Goal: Task Accomplishment & Management: Manage account settings

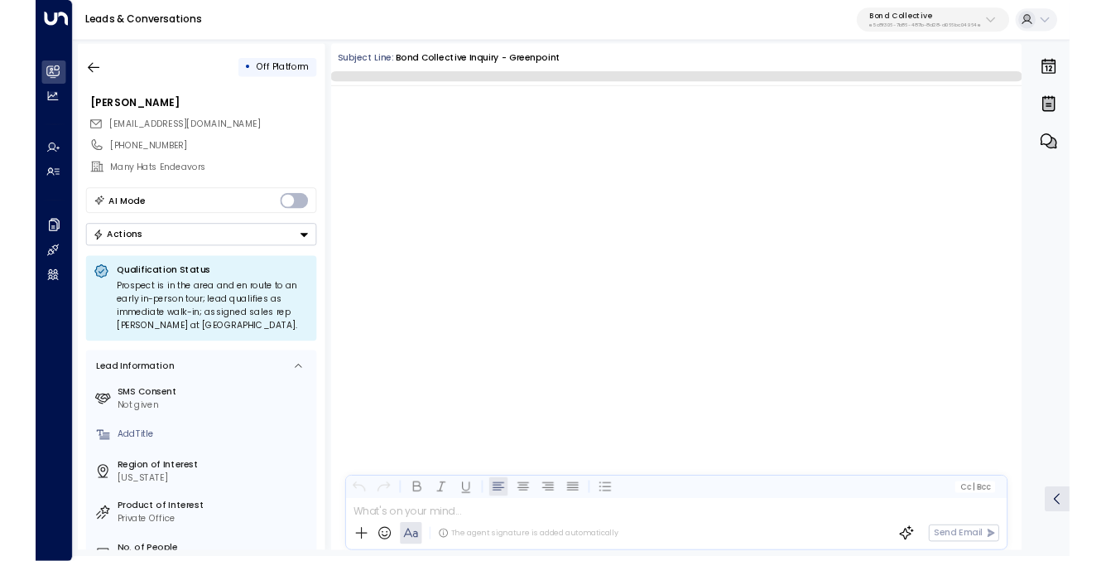
scroll to position [4810, 0]
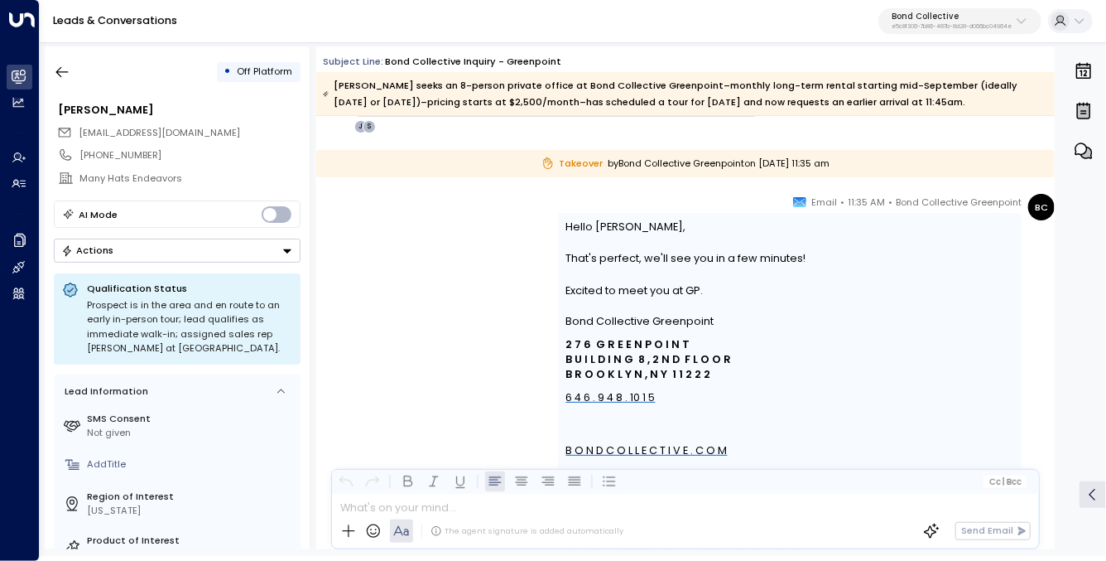
click at [947, 24] on p "e5c8f306-7b86-487b-8d28-d066bc04964e" at bounding box center [952, 26] width 120 height 7
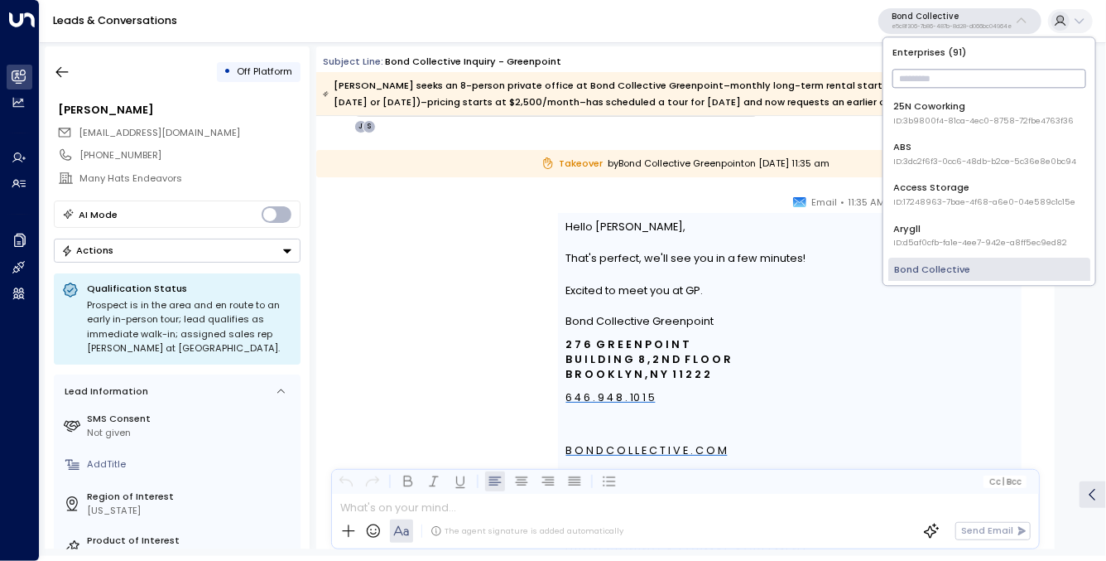
click at [928, 84] on input "text" at bounding box center [990, 78] width 194 height 27
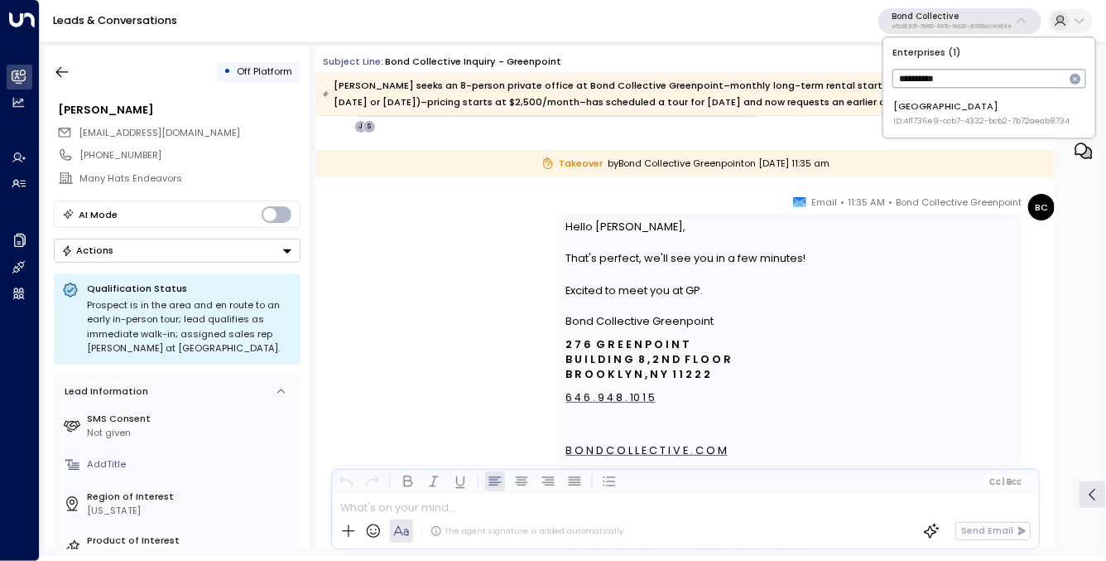
type input "**********"
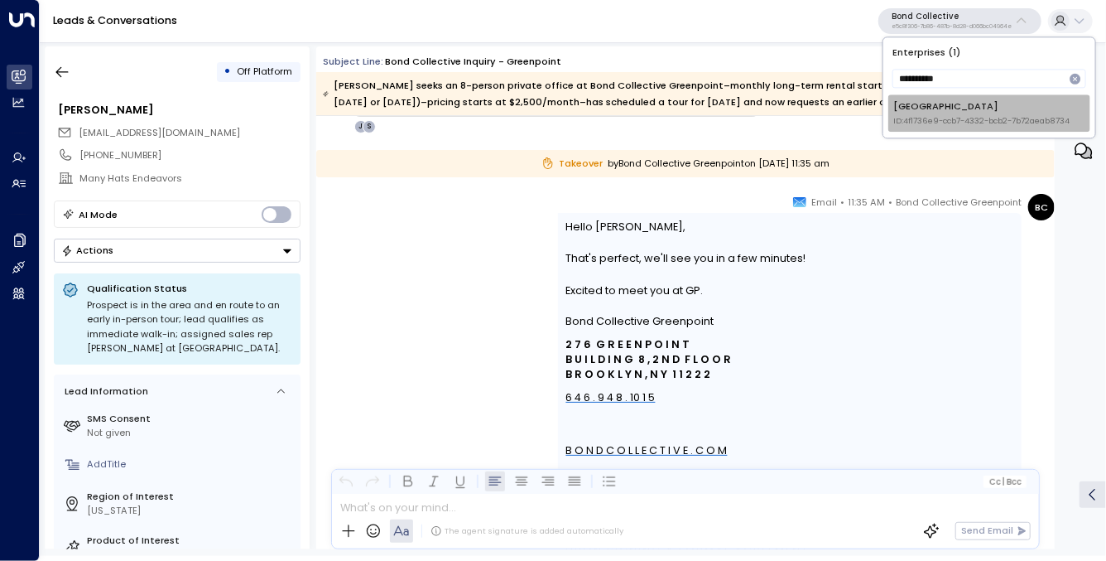
click at [913, 124] on span "ID: 4f1736e9-ccb7-4332-bcb2-7b72aeab8734" at bounding box center [982, 121] width 176 height 12
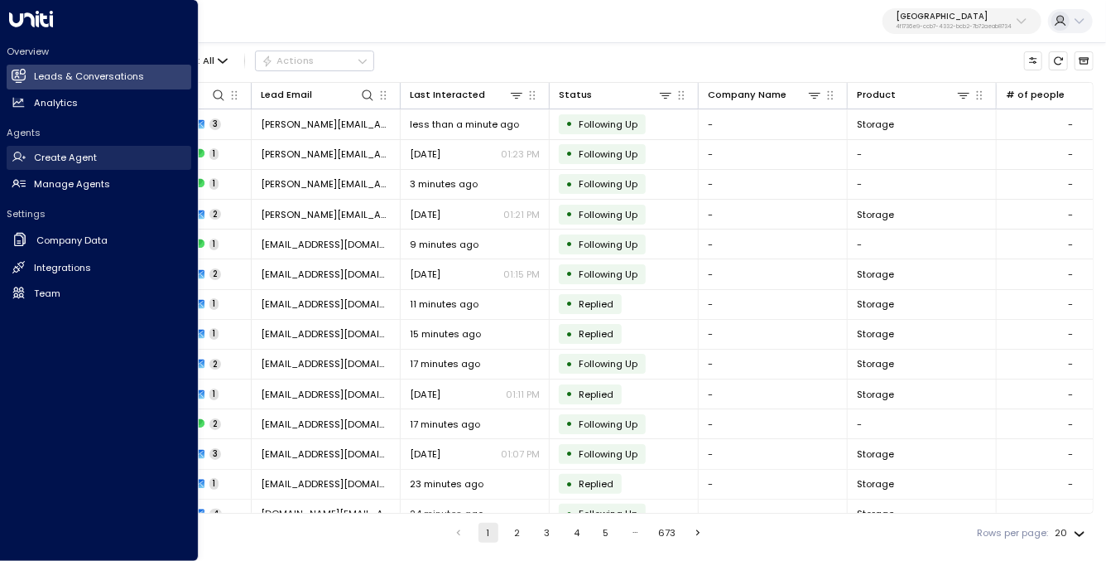
click at [64, 160] on h2 "Create Agent" at bounding box center [65, 158] width 63 height 14
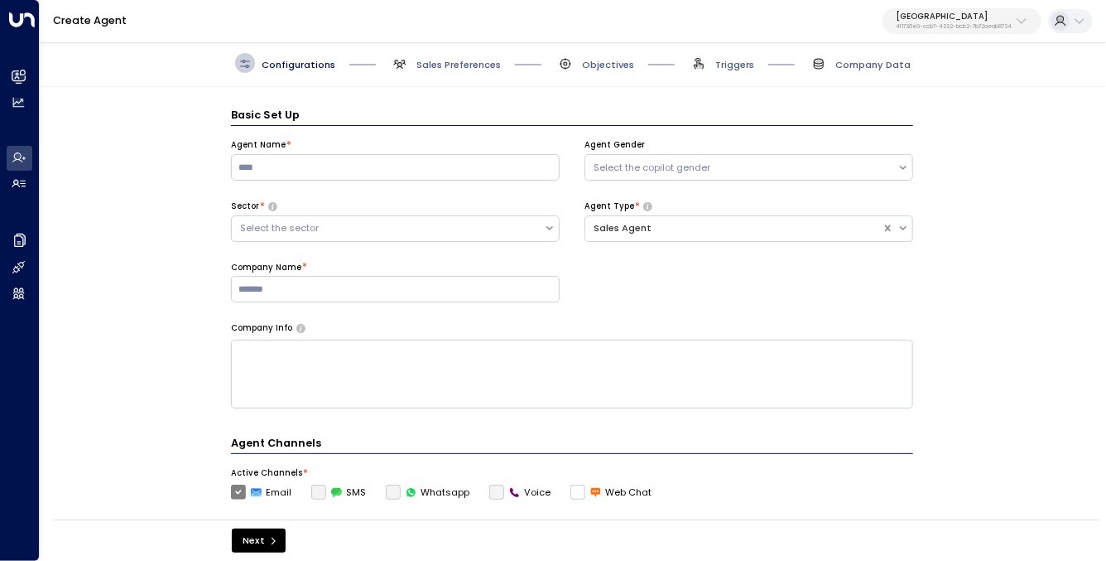
scroll to position [20, 0]
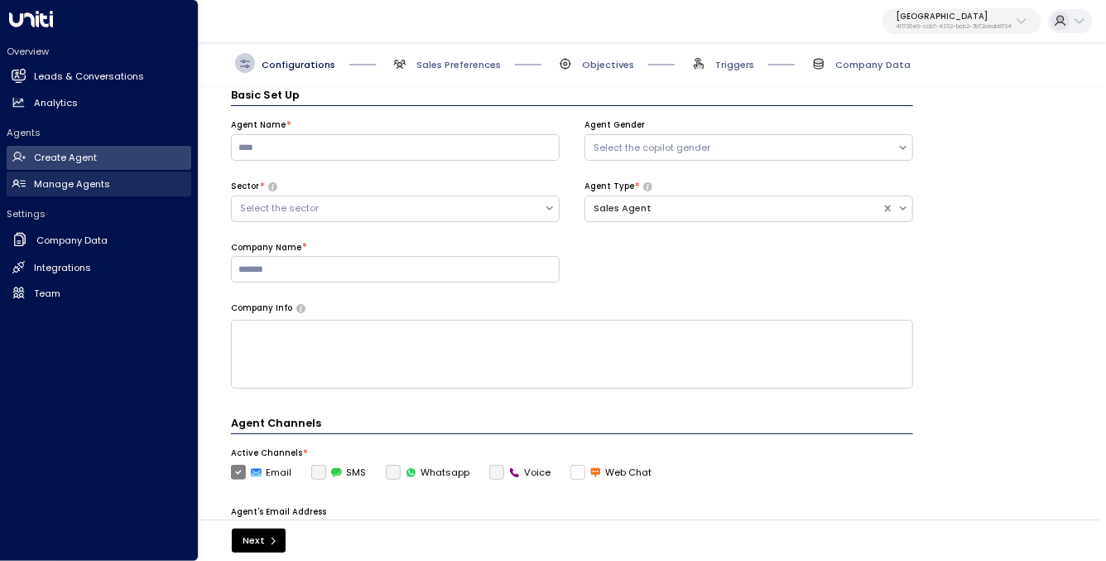
click at [54, 183] on h2 "Manage Agents" at bounding box center [72, 184] width 76 height 14
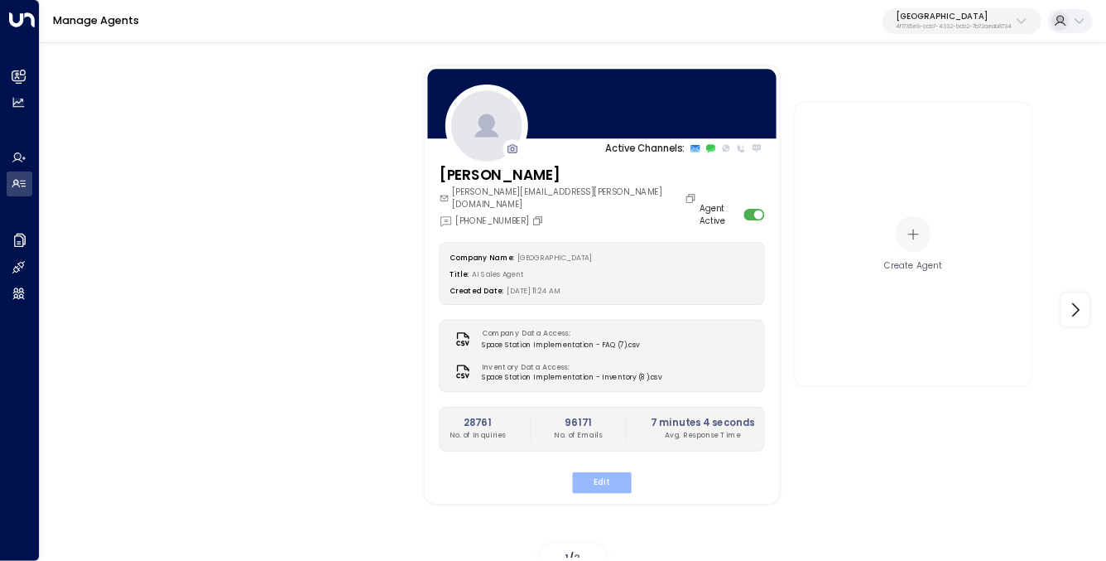
click at [594, 474] on button "Edit" at bounding box center [601, 482] width 59 height 22
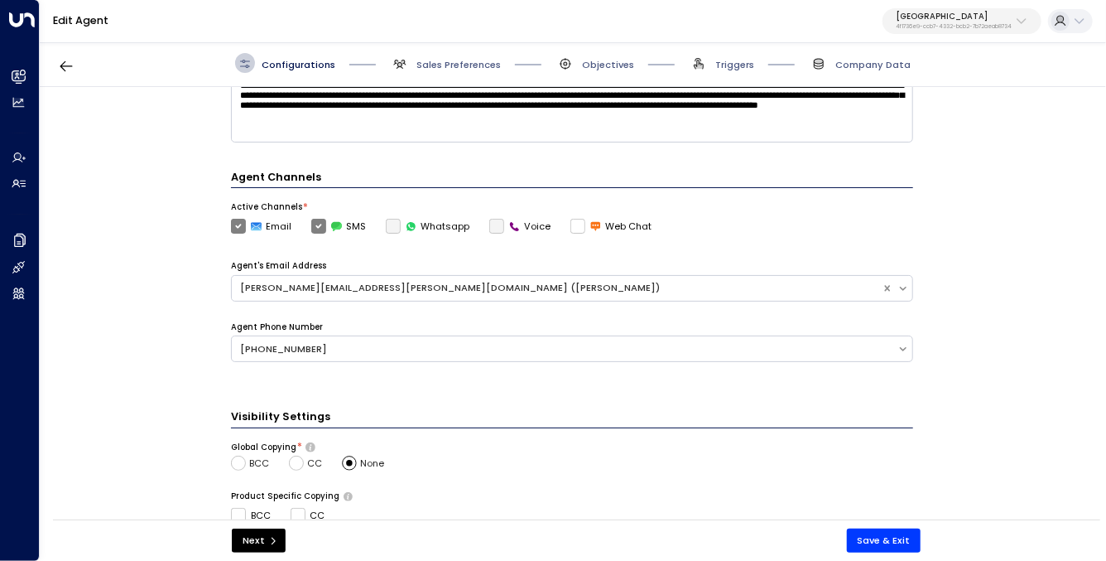
scroll to position [256, 0]
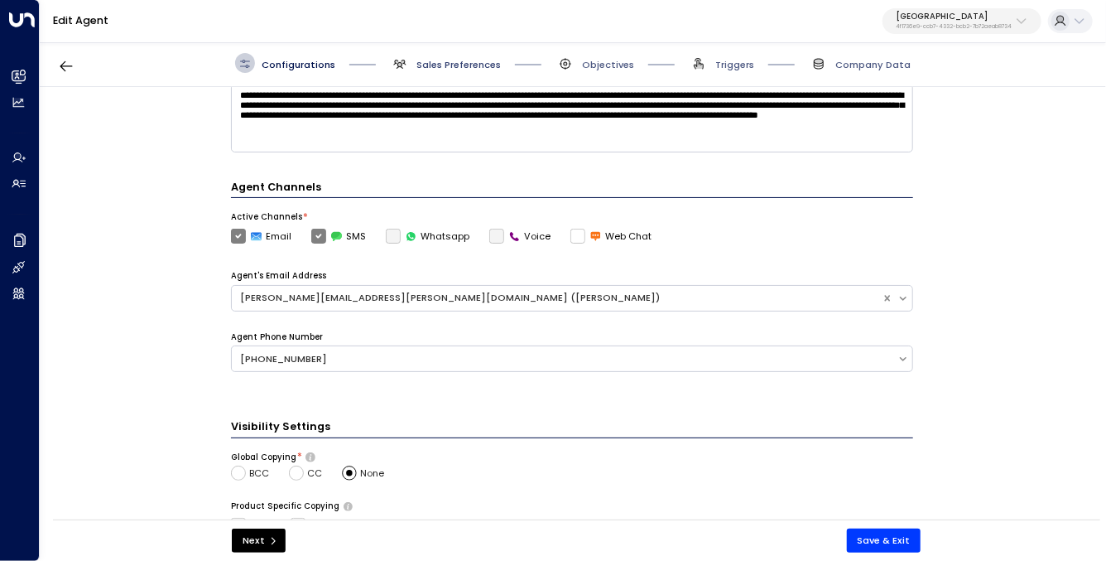
click at [436, 70] on span "Sales Preferences" at bounding box center [459, 64] width 84 height 13
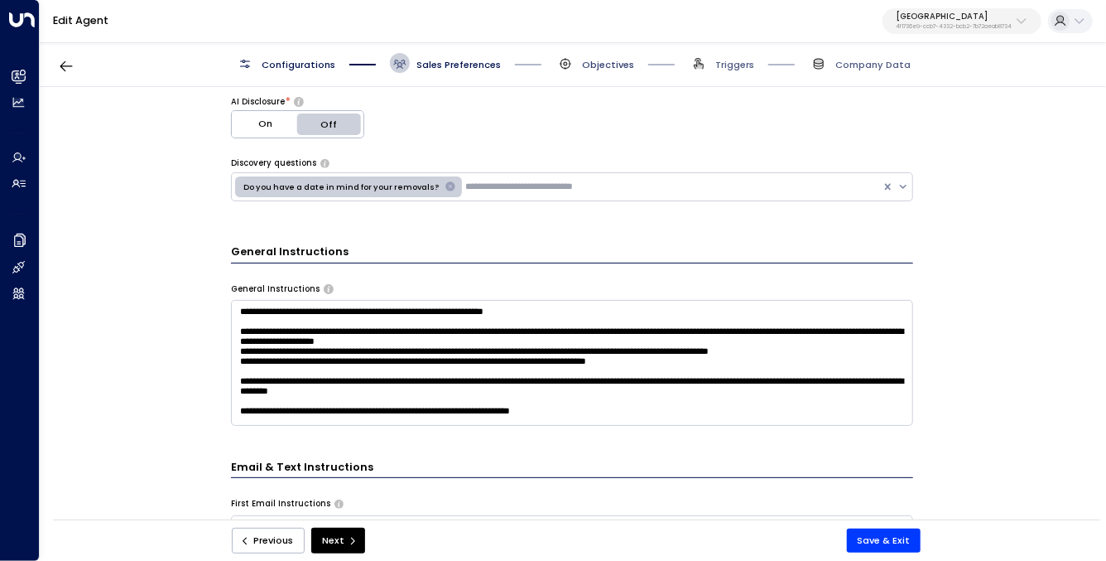
scroll to position [479, 0]
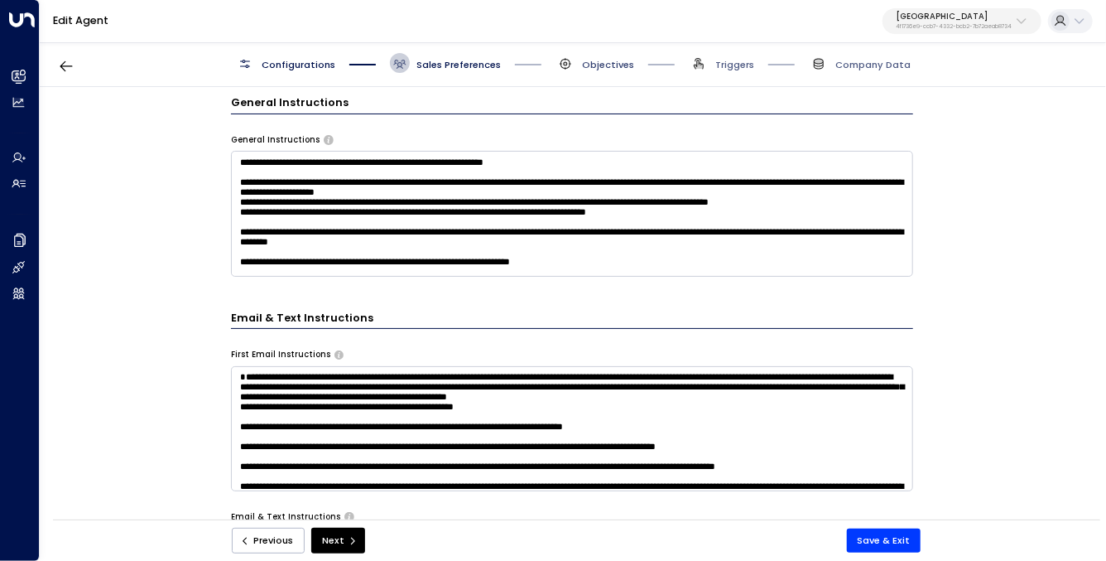
click at [600, 64] on span "Objectives" at bounding box center [608, 64] width 52 height 13
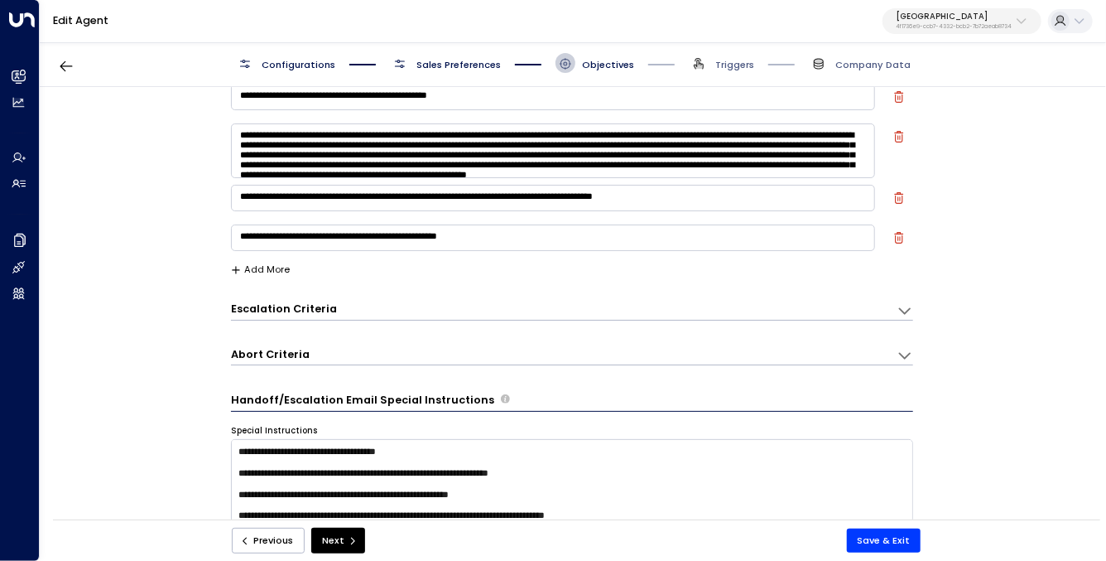
scroll to position [0, 0]
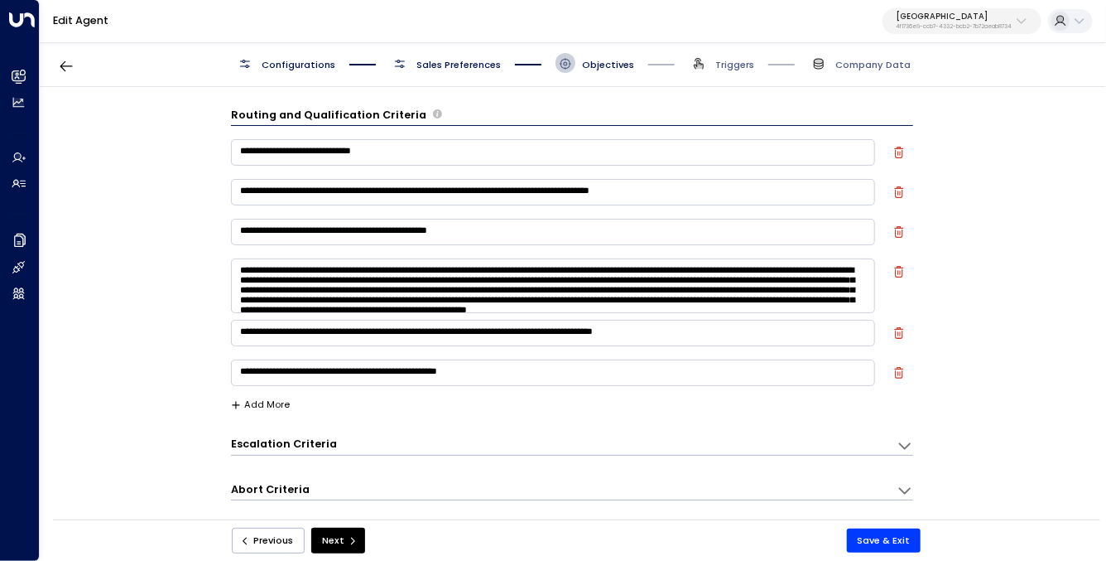
click at [364, 150] on textarea "**********" at bounding box center [553, 152] width 644 height 27
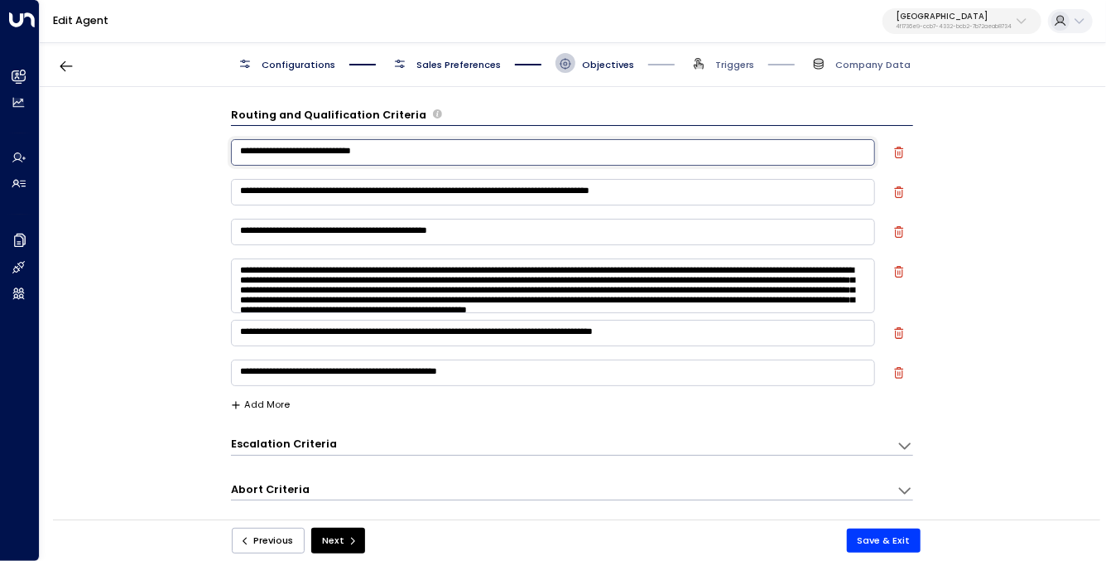
click at [364, 150] on textarea "**********" at bounding box center [553, 152] width 644 height 27
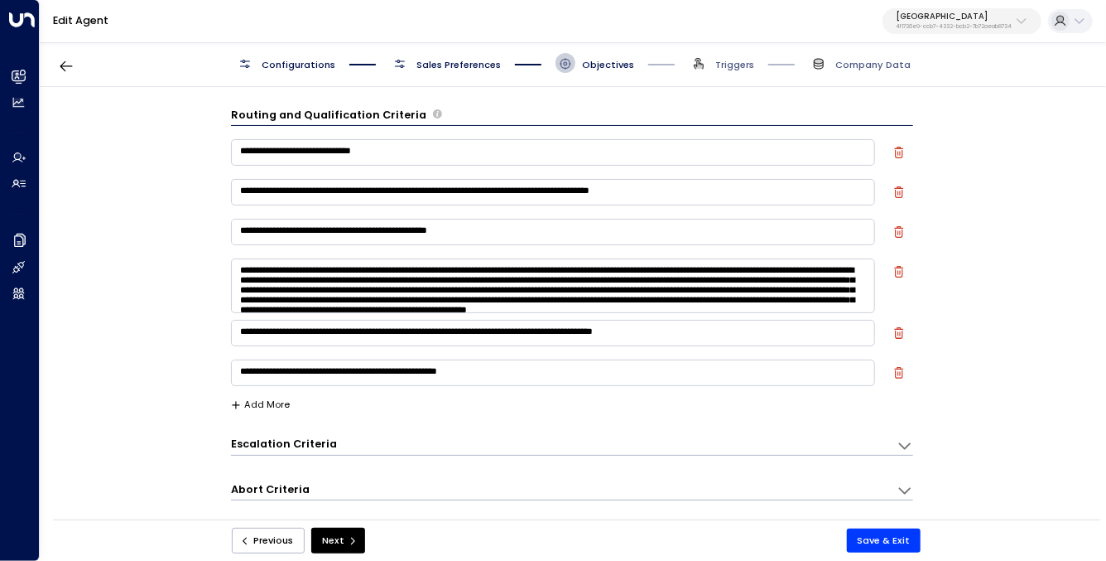
click at [177, 176] on div "**********" at bounding box center [572, 307] width 1065 height 441
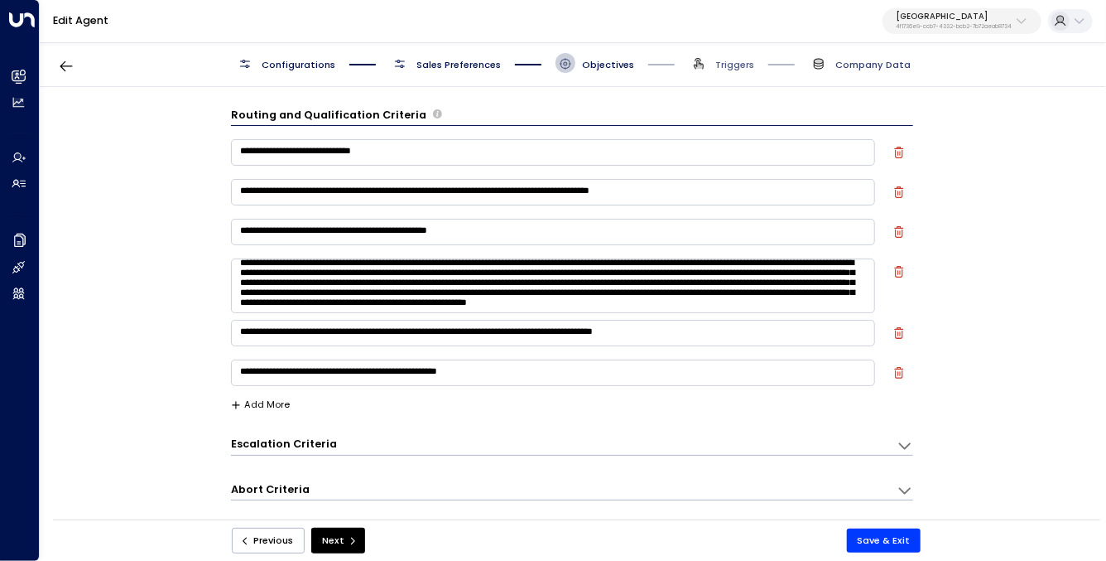
scroll to position [8, 0]
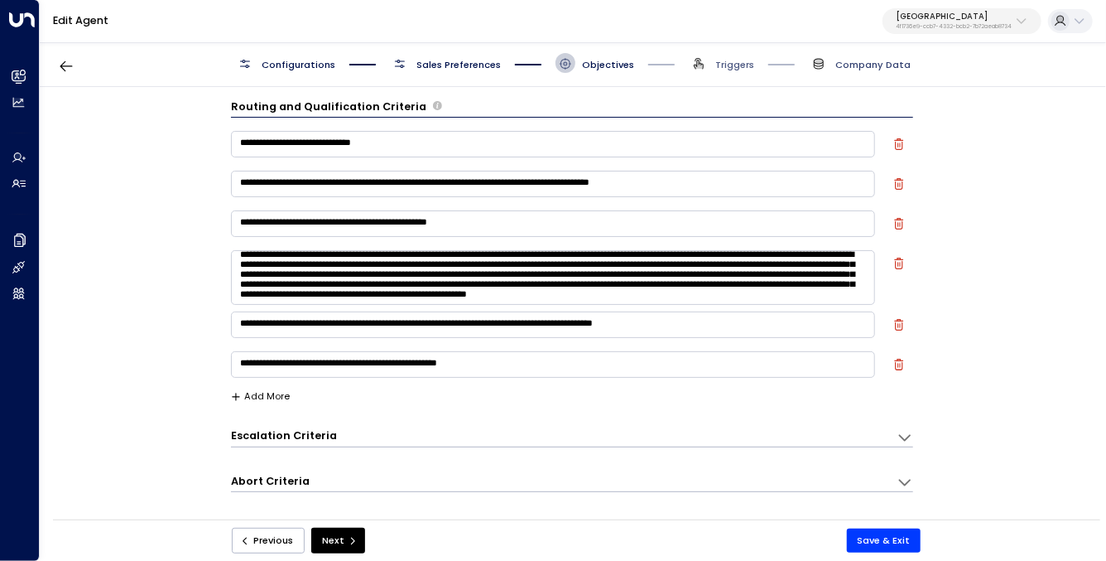
click at [879, 62] on span "Company Data" at bounding box center [873, 64] width 75 height 13
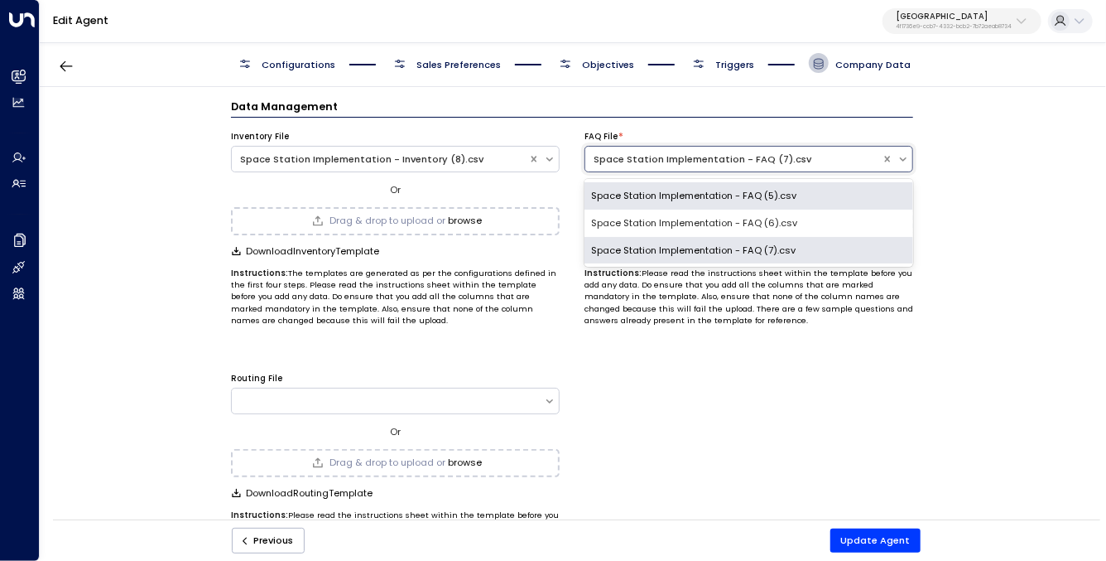
click at [759, 160] on div "Space Station Implementation - FAQ (7).csv" at bounding box center [734, 159] width 280 height 14
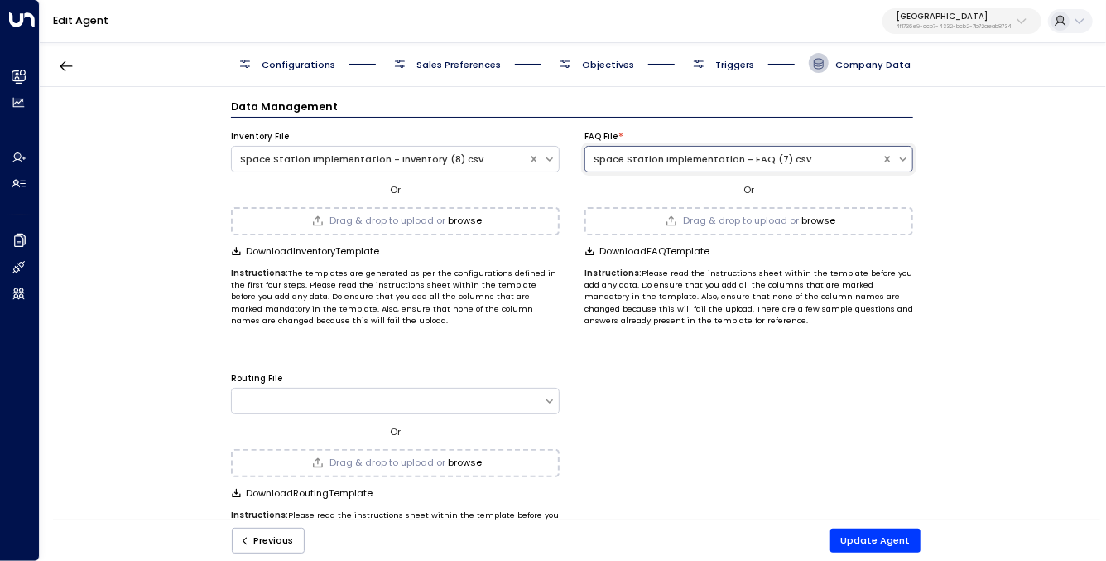
click at [701, 160] on div "Space Station Implementation - FAQ (7).csv" at bounding box center [734, 159] width 280 height 14
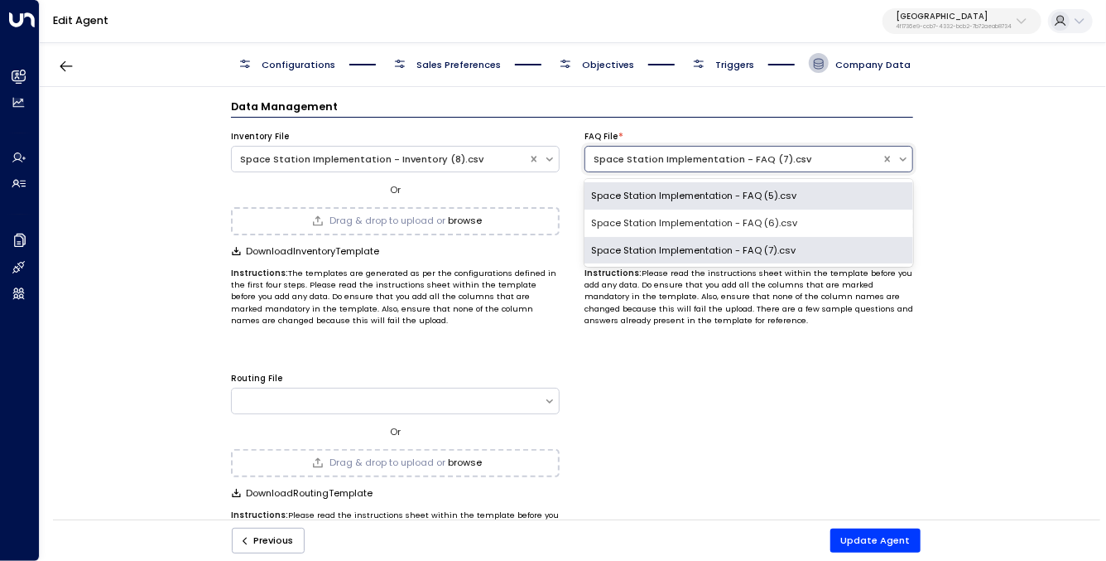
click at [706, 157] on div "Space Station Implementation - FAQ (7).csv" at bounding box center [734, 159] width 280 height 14
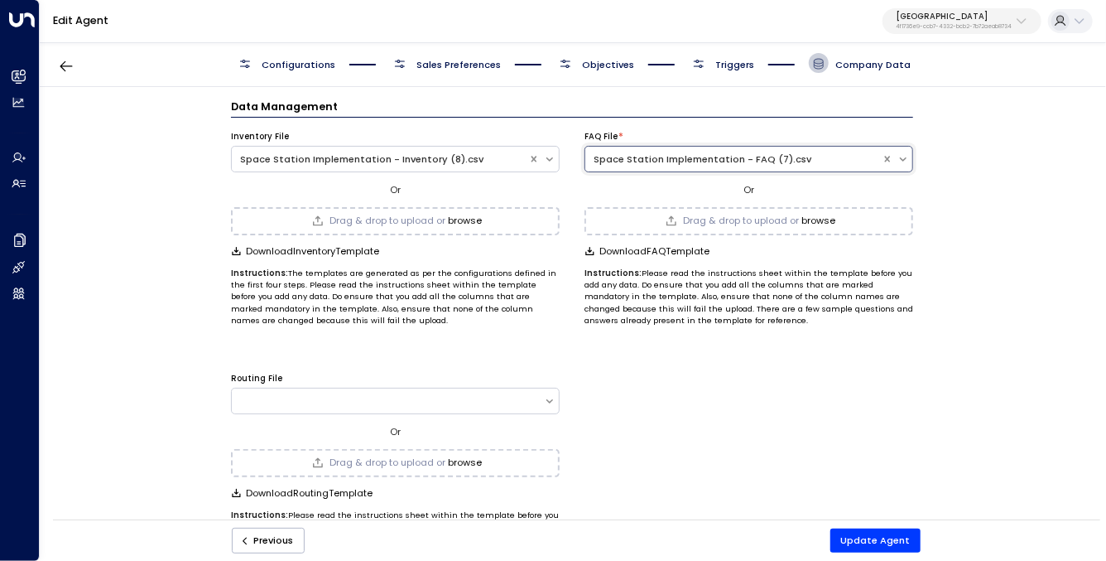
click at [706, 157] on div "Space Station Implementation - FAQ (7).csv" at bounding box center [734, 159] width 280 height 14
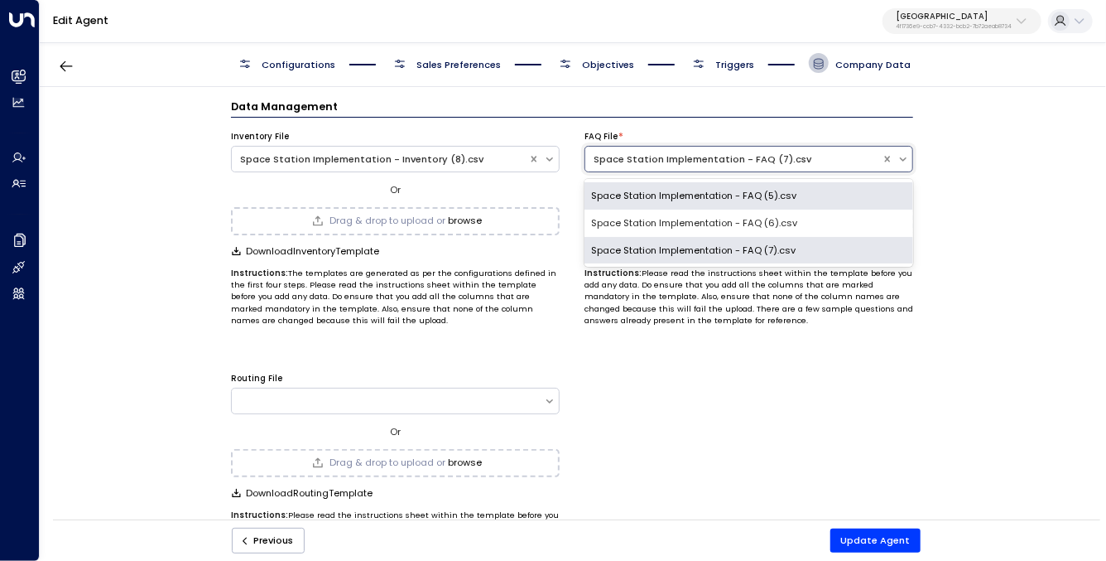
click at [691, 250] on div "Space Station Implementation - FAQ (7).csv" at bounding box center [749, 250] width 329 height 27
click at [691, 250] on span "Download FAQ Template" at bounding box center [655, 251] width 110 height 11
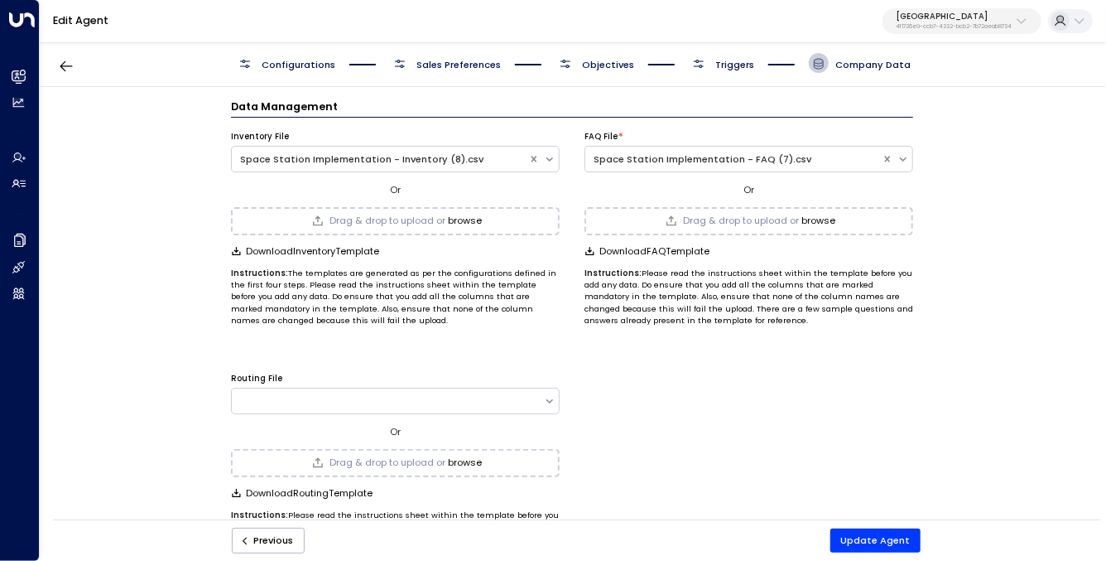
click at [588, 247] on icon "button" at bounding box center [590, 251] width 8 height 8
click at [620, 19] on div "Edit Agent Space Station 4f1736e9-ccb7-4332-bcb2-7b72aeab8734" at bounding box center [573, 21] width 1067 height 43
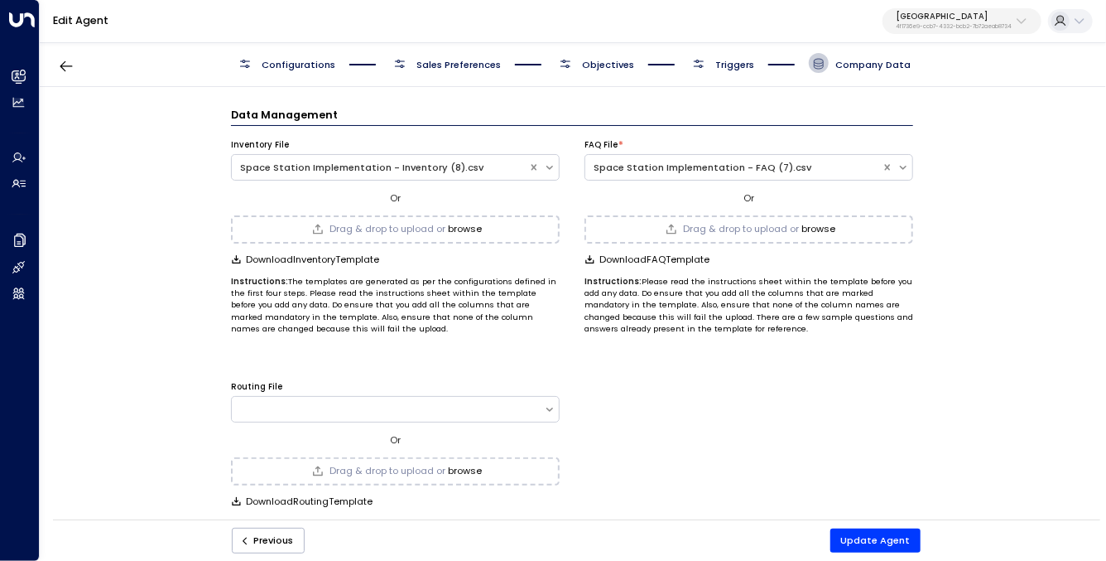
click at [200, 163] on div "Data Management Inventory File Space Station Implementation - Inventory (8).csv…" at bounding box center [572, 307] width 1065 height 441
click at [956, 22] on div "Space Station 4f1736e9-ccb7-4332-bcb2-7b72aeab8734" at bounding box center [954, 21] width 116 height 18
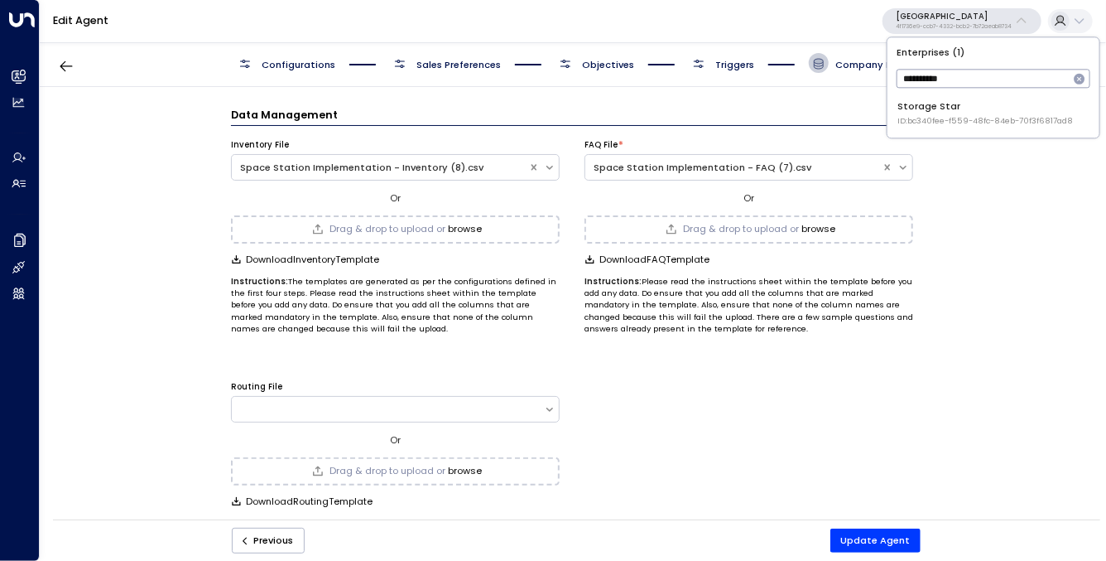
type input "**********"
click at [981, 80] on input "**********" at bounding box center [983, 78] width 172 height 27
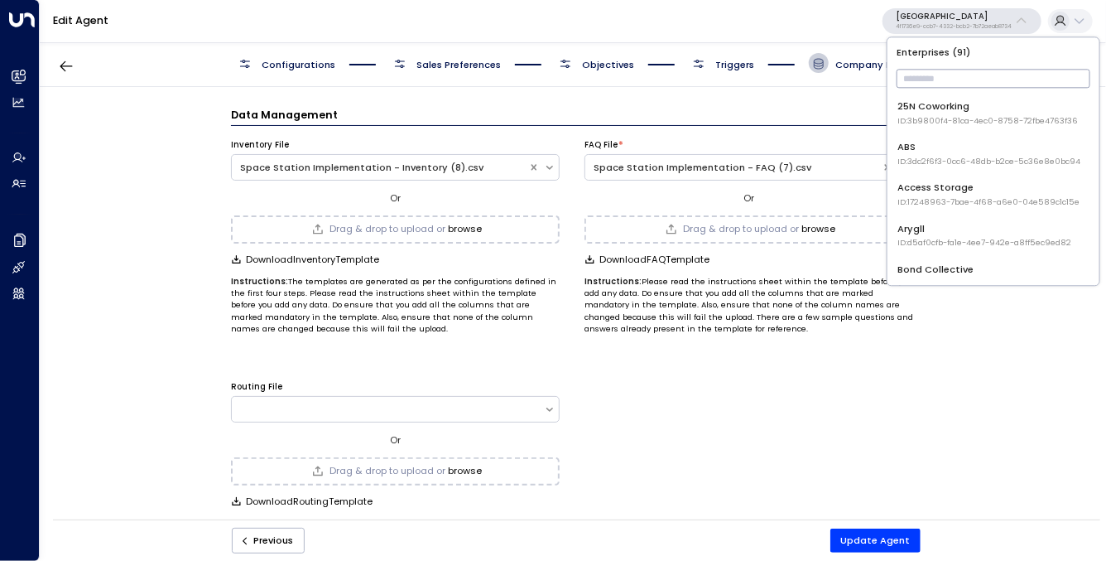
click at [1043, 66] on input "text" at bounding box center [994, 78] width 194 height 27
click at [1023, 84] on input "text" at bounding box center [994, 78] width 194 height 27
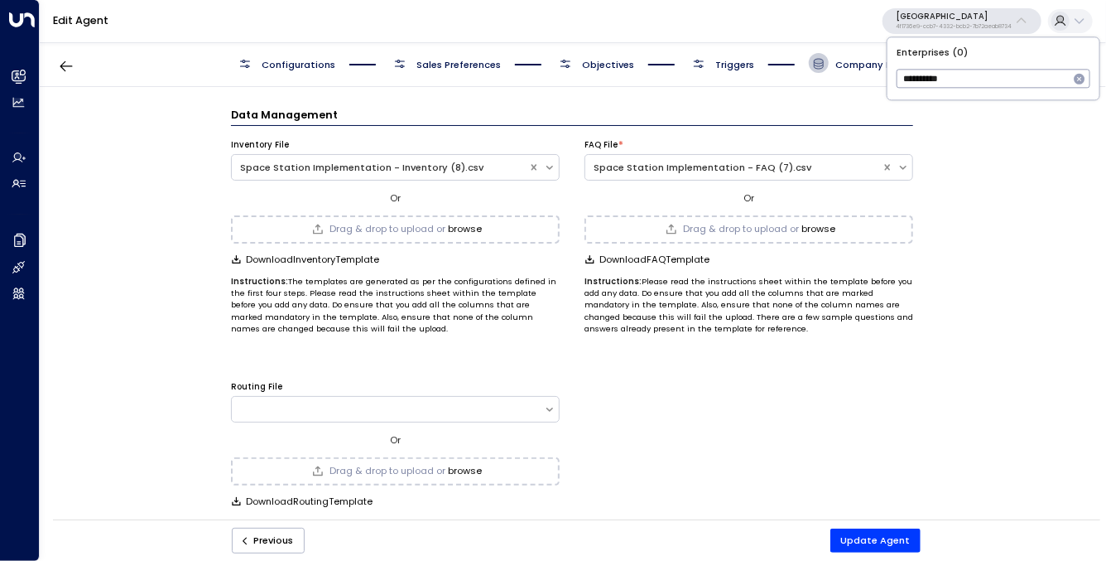
type input "*********"
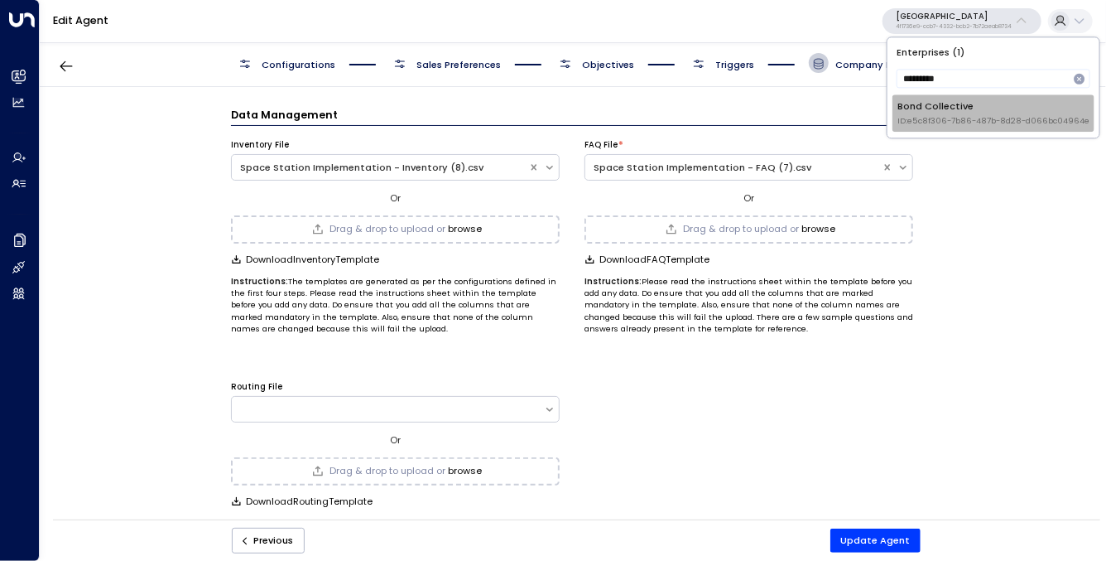
click at [984, 107] on div "Bond Collective ID: e5c8f306-7b86-487b-8d28-d066bc04964e" at bounding box center [995, 112] width 192 height 27
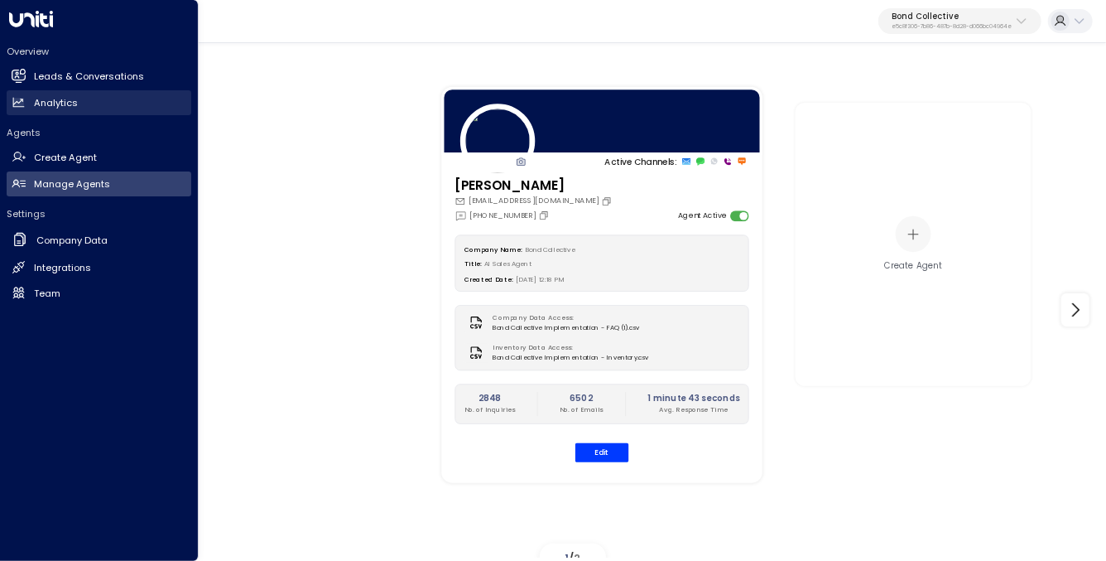
click at [71, 107] on h2 "Analytics" at bounding box center [56, 103] width 44 height 14
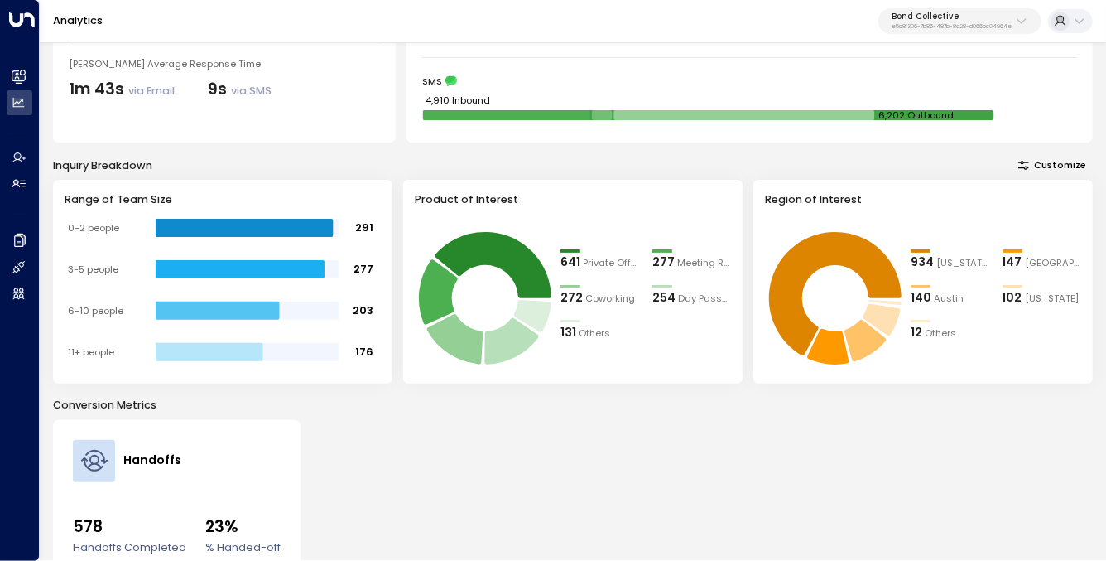
scroll to position [237, 0]
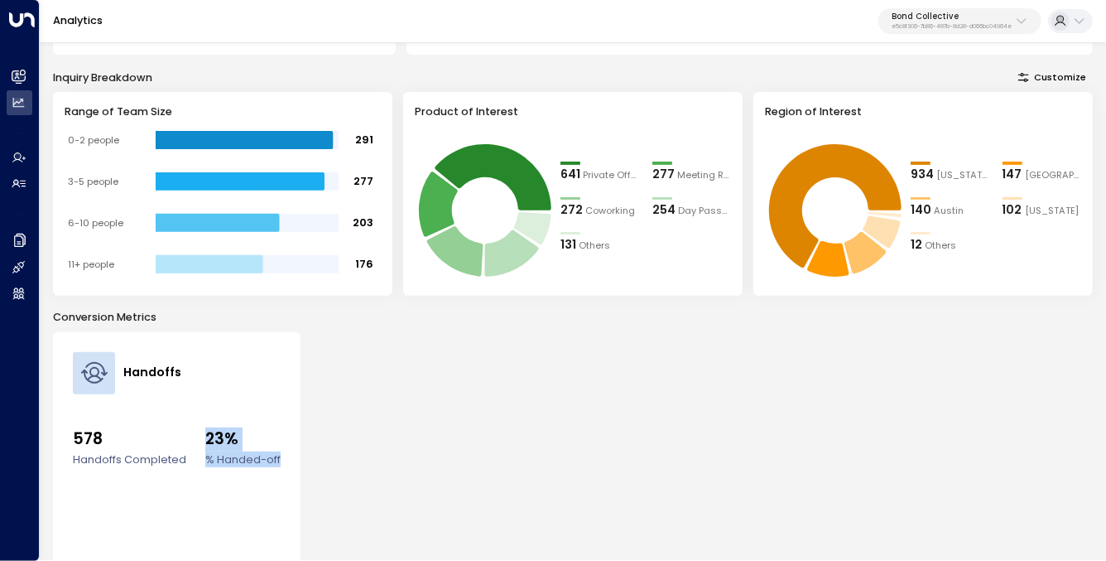
drag, startPoint x: 204, startPoint y: 431, endPoint x: 285, endPoint y: 460, distance: 86.5
click at [285, 460] on div "Handoffs 578 Handoffs Completed 23% % Handed-off View Details" at bounding box center [177, 480] width 248 height 296
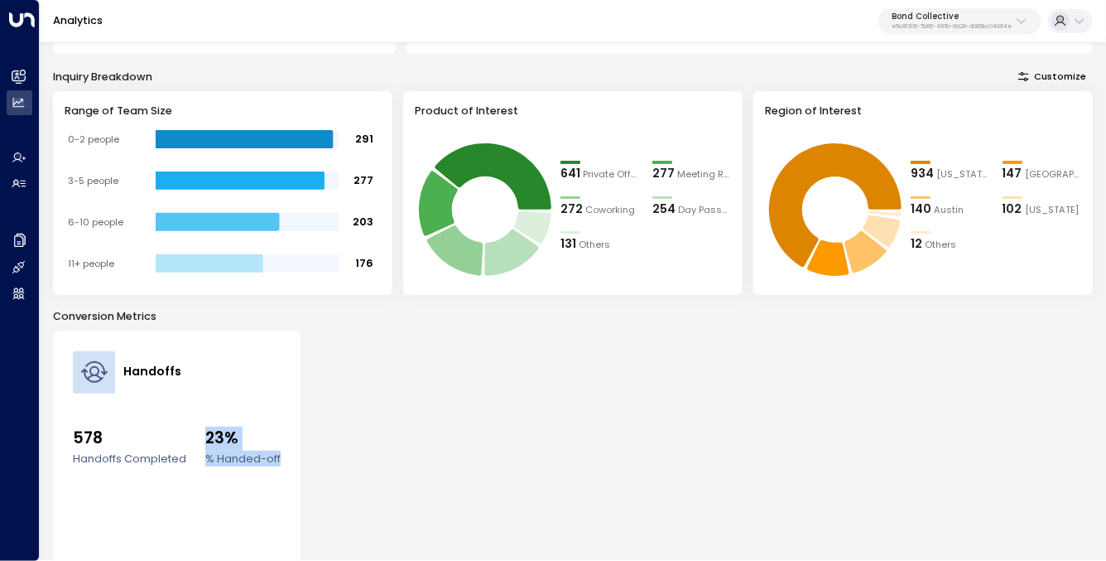
scroll to position [272, 0]
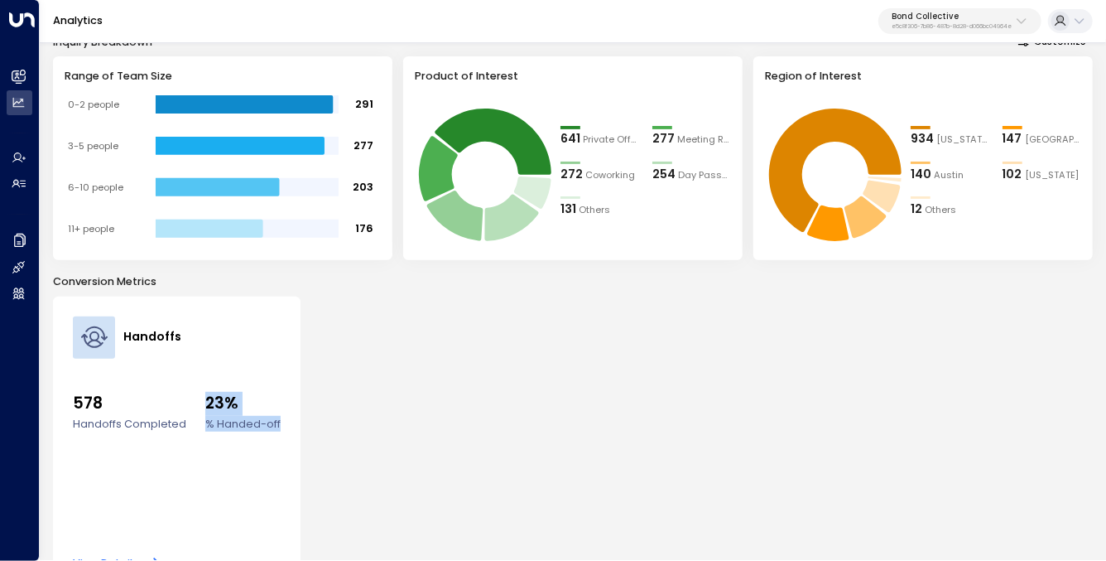
click at [425, 373] on div "Handoffs 578 Handoffs Completed 23% % Handed-off View Details" at bounding box center [573, 444] width 1040 height 296
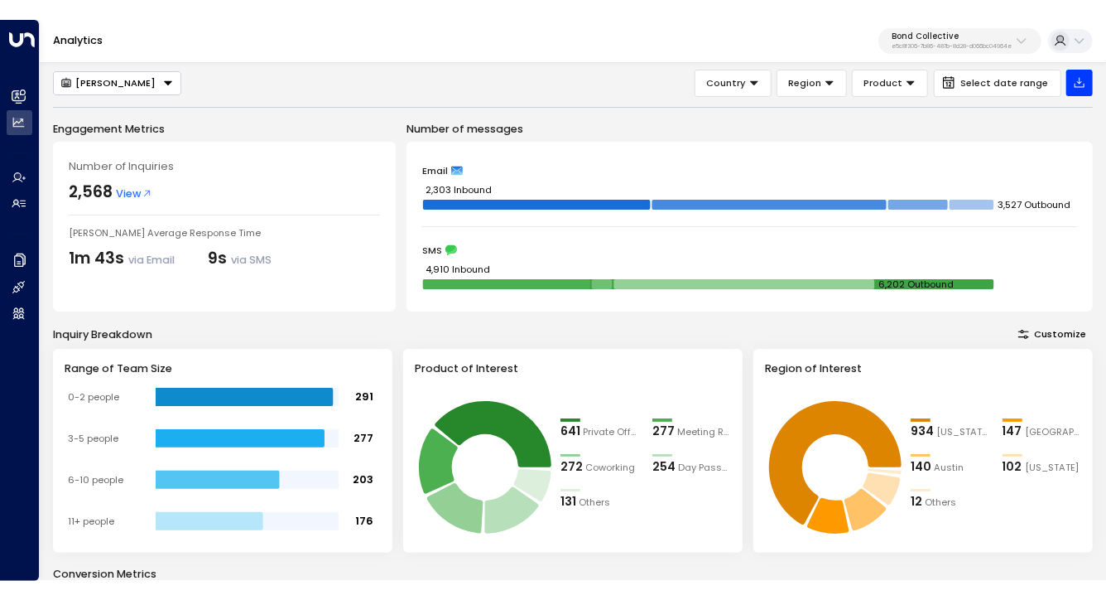
scroll to position [0, 0]
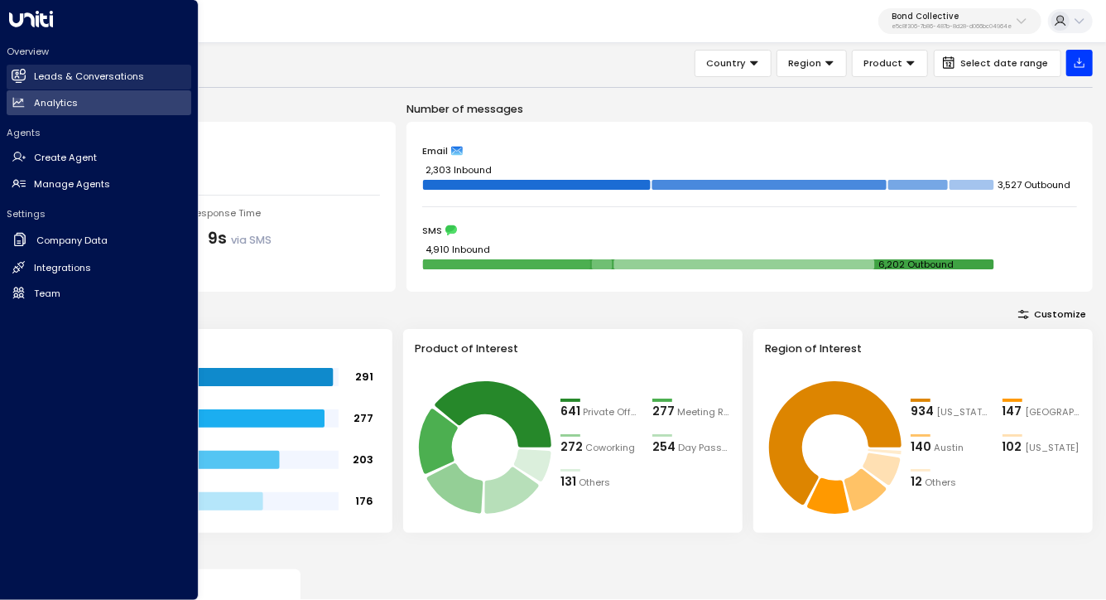
click at [110, 82] on h2 "Leads & Conversations" at bounding box center [89, 77] width 110 height 14
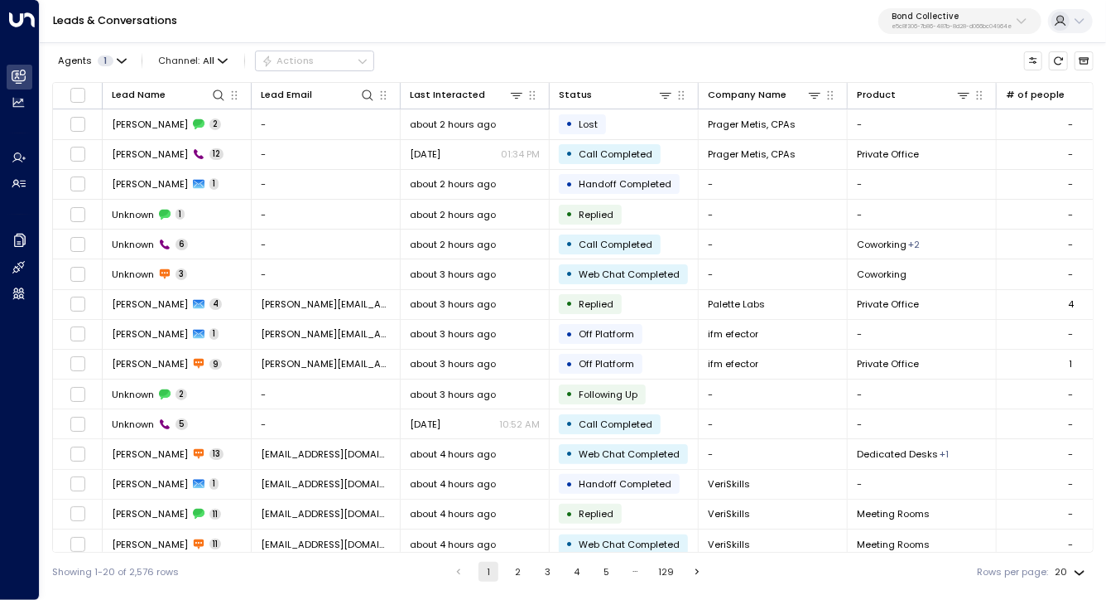
click at [978, 25] on p "e5c8f306-7b86-487b-8d28-d066bc04964e" at bounding box center [952, 26] width 120 height 7
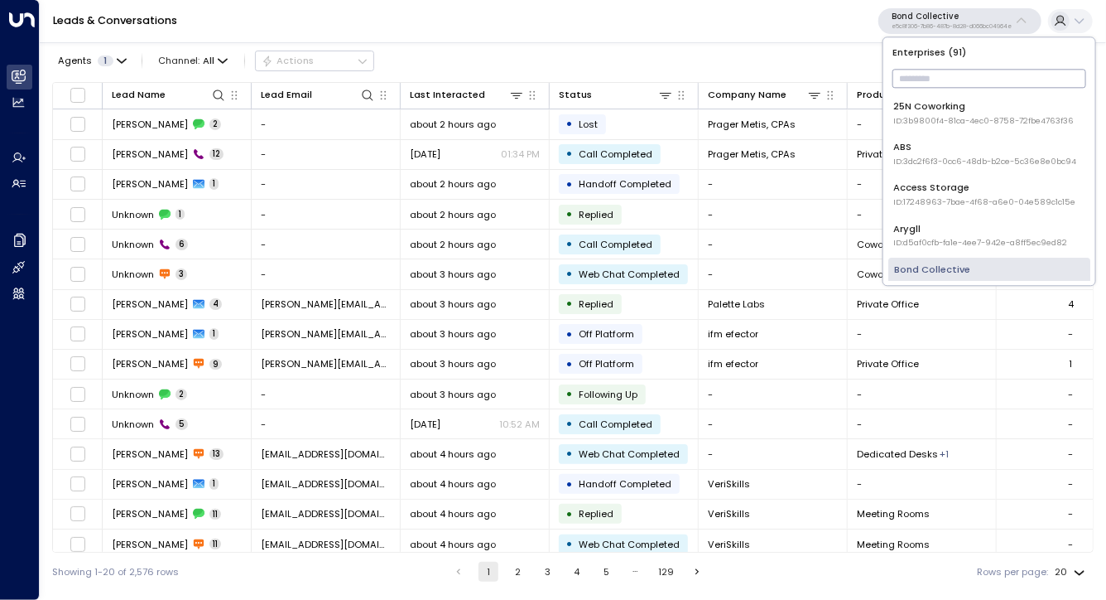
click at [953, 79] on input "text" at bounding box center [990, 78] width 194 height 27
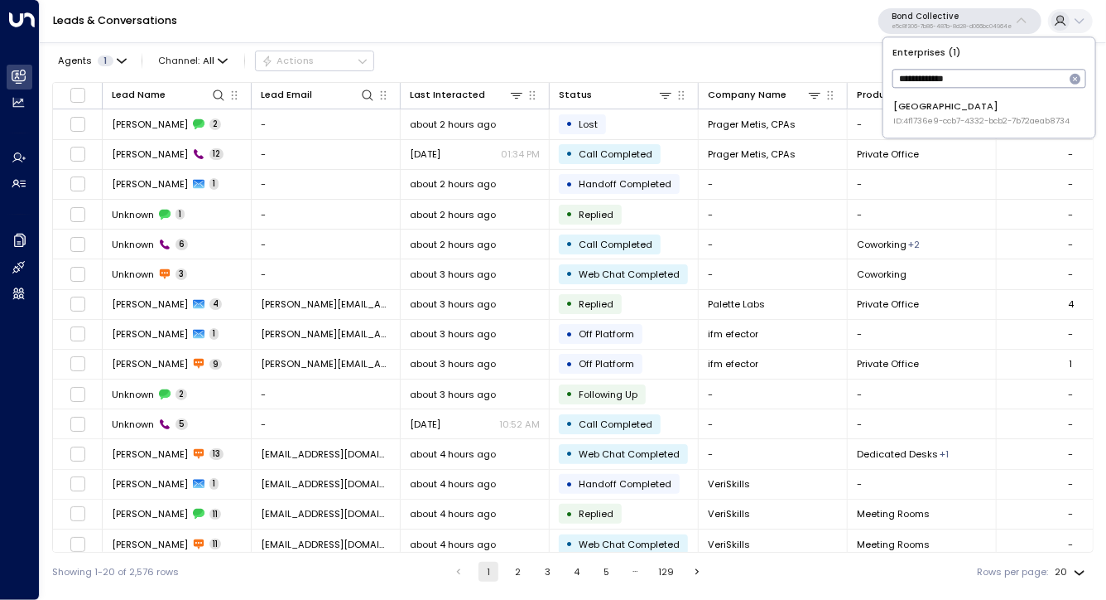
type input "**********"
click at [918, 122] on span "ID: 4f1736e9-ccb7-4332-bcb2-7b72aeab8734" at bounding box center [982, 121] width 176 height 12
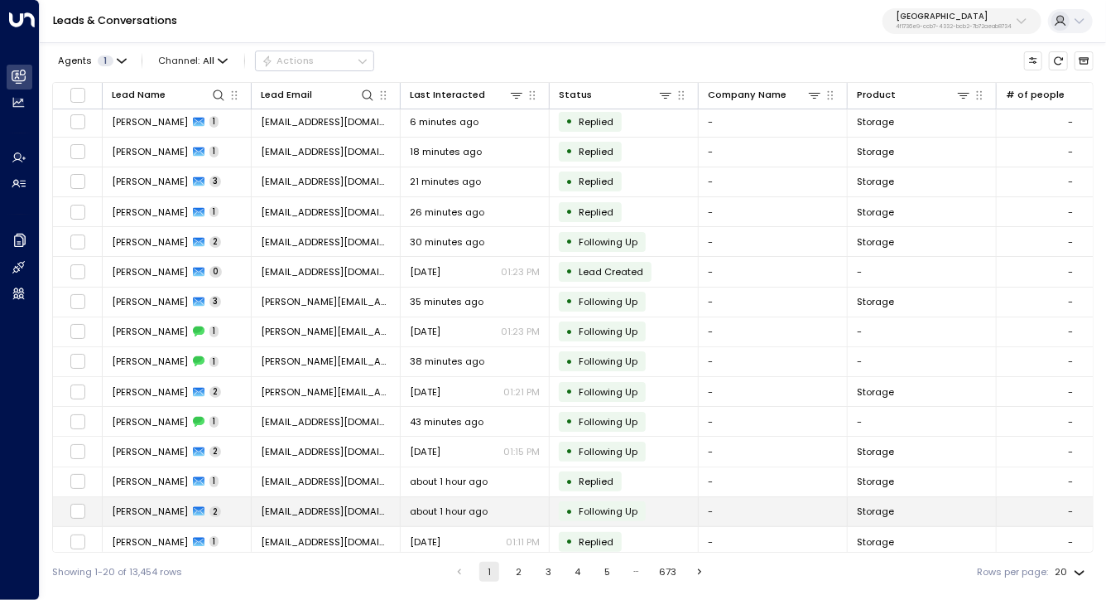
scroll to position [158, 0]
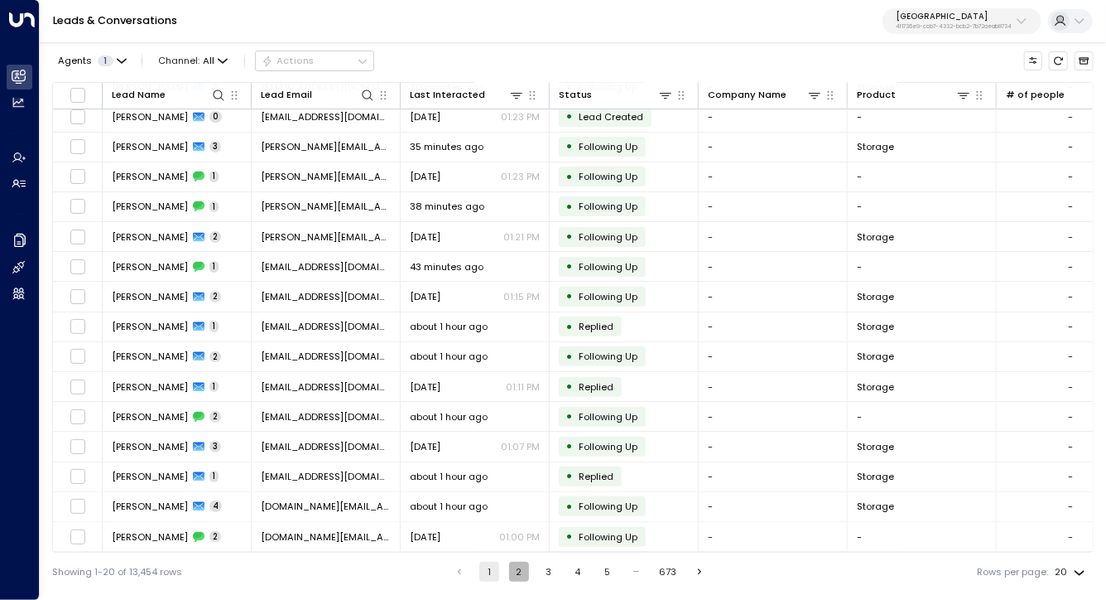
click at [513, 571] on button "2" at bounding box center [519, 571] width 20 height 20
click at [362, 311] on tbody "[PERSON_NAME] 1 [EMAIL_ADDRESS][DOMAIN_NAME] 6 minutes ago • Replied - Storage …" at bounding box center [972, 252] width 1838 height 600
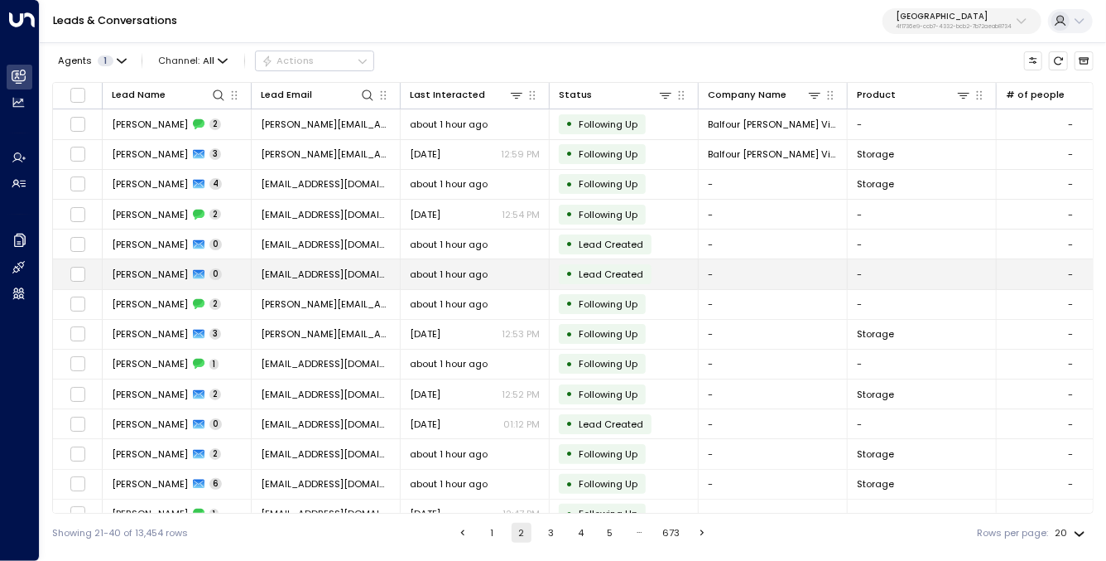
scroll to position [60, 0]
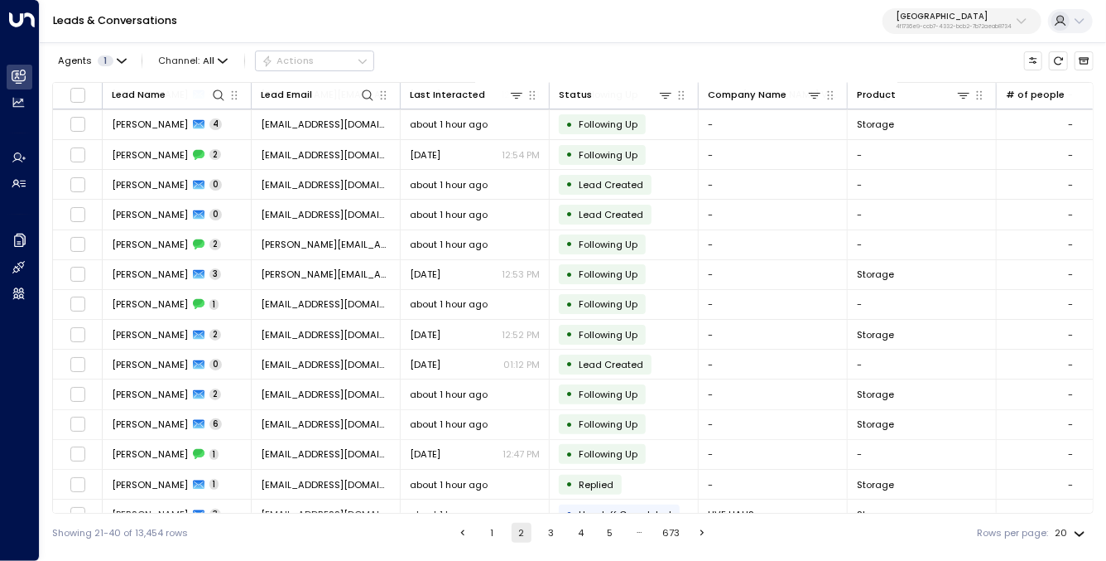
click at [164, 122] on span "[PERSON_NAME]" at bounding box center [150, 124] width 76 height 13
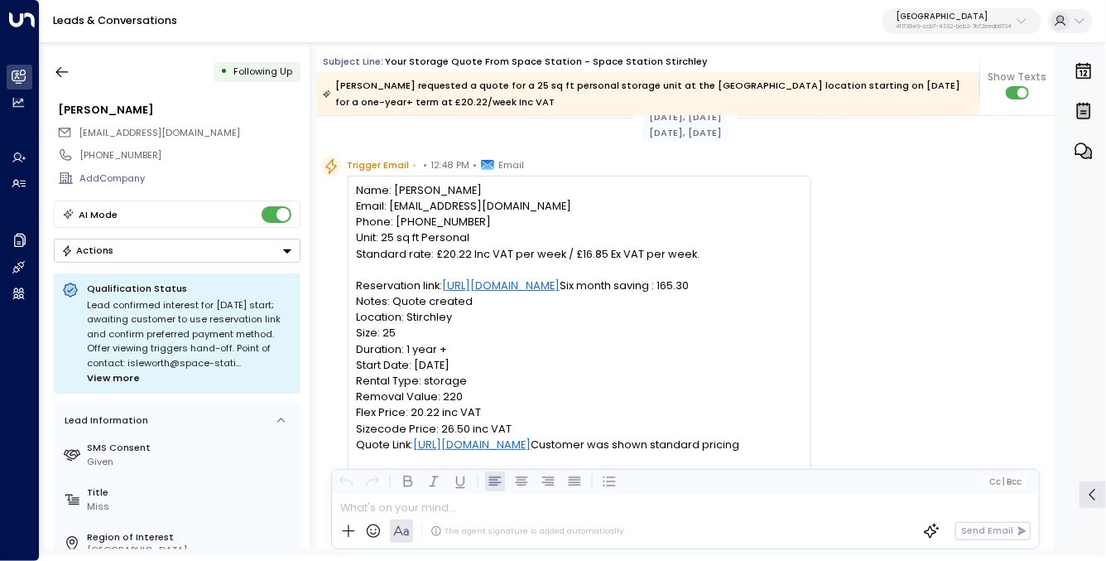
scroll to position [20, 0]
click at [483, 187] on pre "Name: [PERSON_NAME] Email: [EMAIL_ADDRESS][DOMAIN_NAME] Phone: [PHONE_NUMBER] U…" at bounding box center [579, 351] width 446 height 334
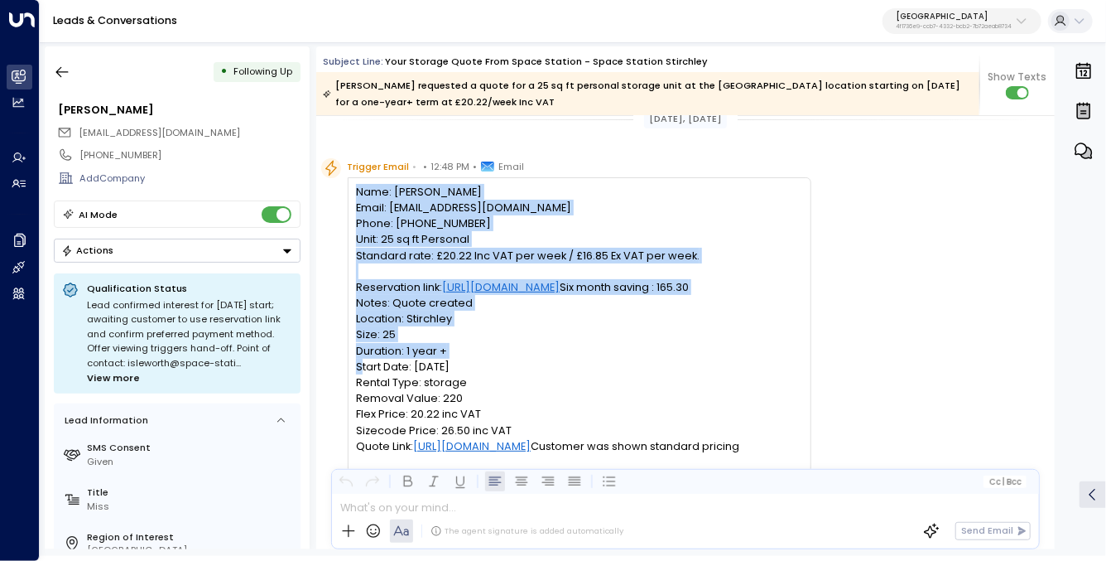
drag, startPoint x: 483, startPoint y: 187, endPoint x: 614, endPoint y: 368, distance: 223.0
click at [614, 368] on pre "Name: [PERSON_NAME] Email: [EMAIL_ADDRESS][DOMAIN_NAME] Phone: [PHONE_NUMBER] U…" at bounding box center [579, 351] width 446 height 334
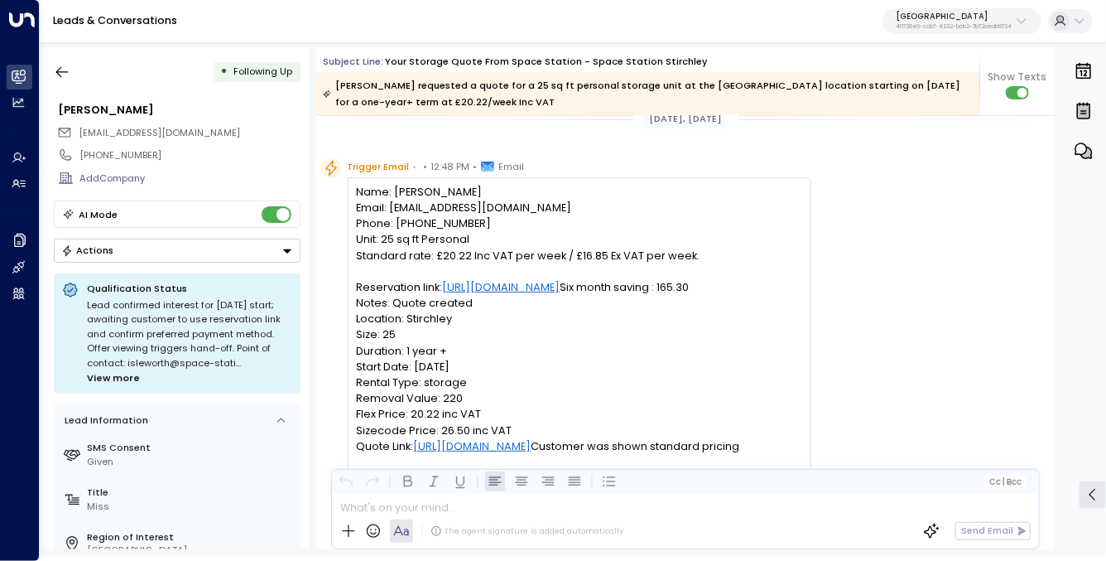
scroll to position [64, 0]
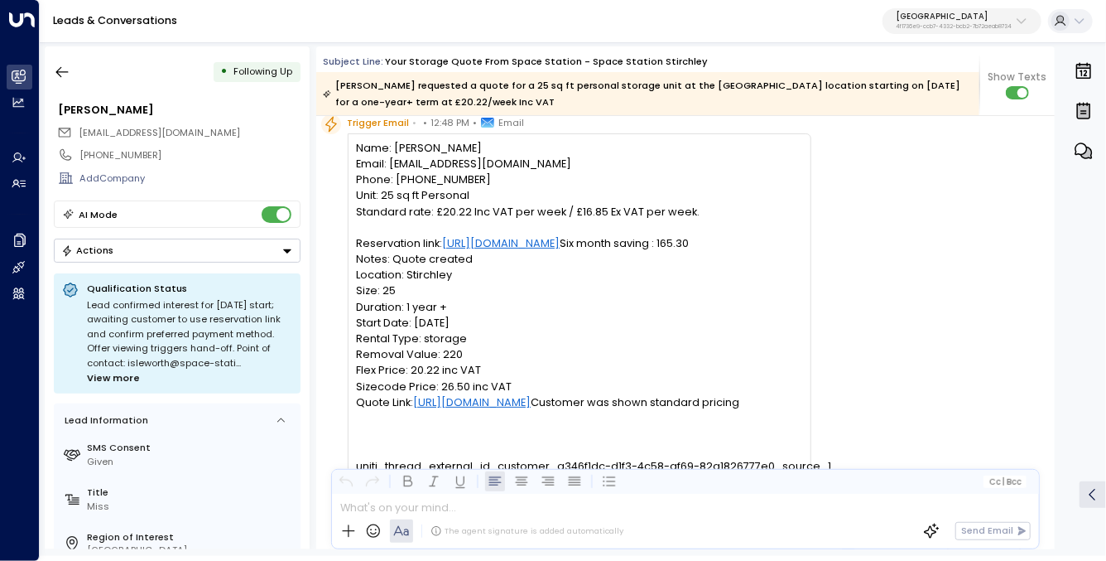
click at [634, 227] on pre "Name: [PERSON_NAME] Email: [EMAIL_ADDRESS][DOMAIN_NAME] Phone: [PHONE_NUMBER] U…" at bounding box center [579, 307] width 446 height 334
click at [489, 146] on pre "Name: [PERSON_NAME] Email: [EMAIL_ADDRESS][DOMAIN_NAME] Phone: [PHONE_NUMBER] U…" at bounding box center [579, 307] width 446 height 334
click at [530, 150] on pre "Name: [PERSON_NAME] Email: [EMAIL_ADDRESS][DOMAIN_NAME] Phone: [PHONE_NUMBER] U…" at bounding box center [579, 307] width 446 height 334
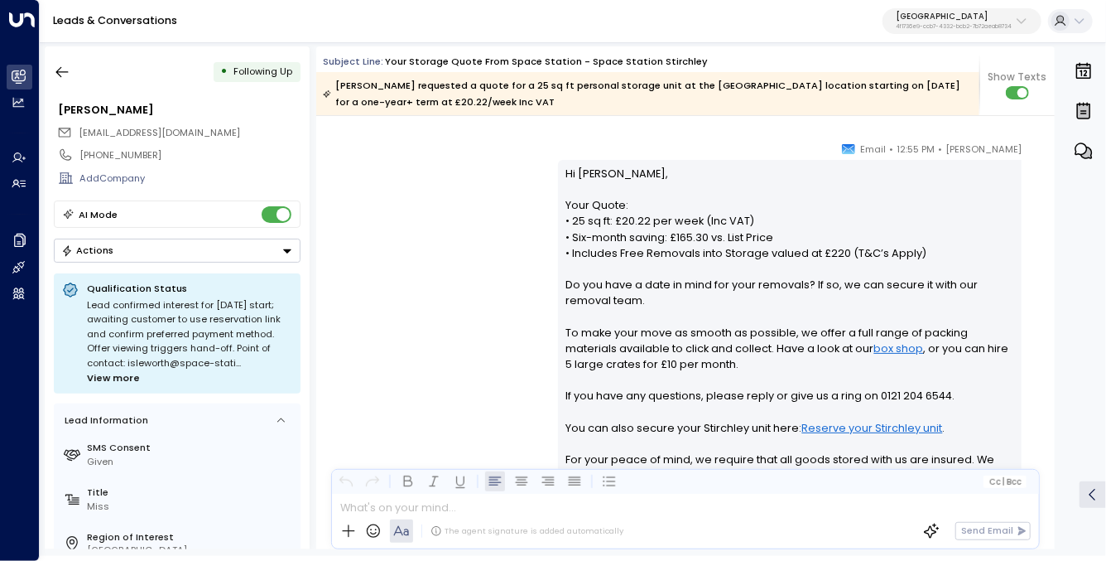
scroll to position [470, 0]
click at [601, 166] on p "Hi [PERSON_NAME], Your Quote: • 25 sq ft: £20.22 per week (Inc VAT) • Six-month…" at bounding box center [790, 394] width 448 height 460
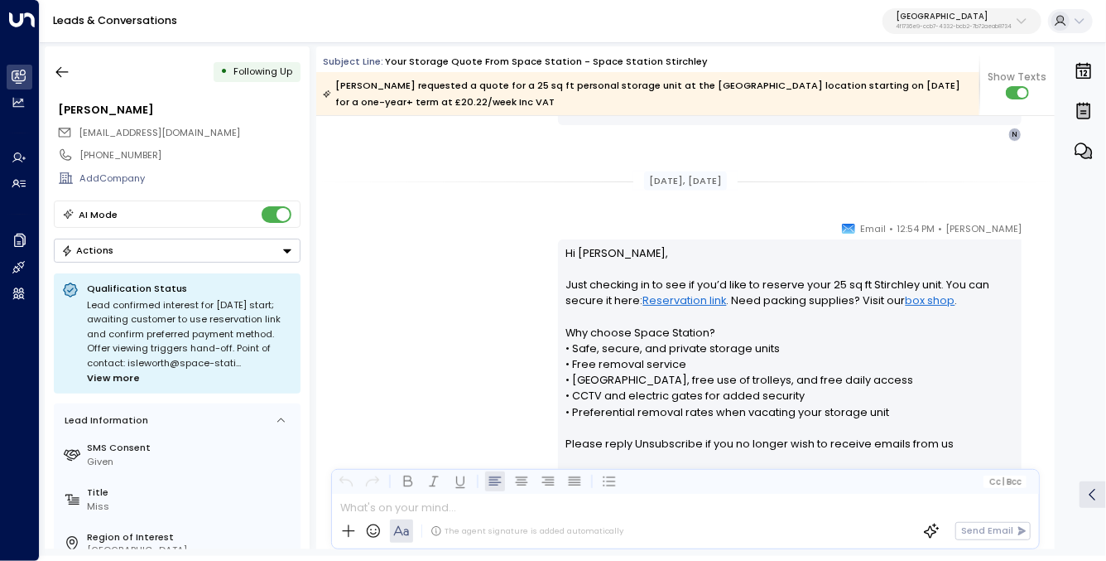
scroll to position [1069, 0]
